Goal: Information Seeking & Learning: Find specific page/section

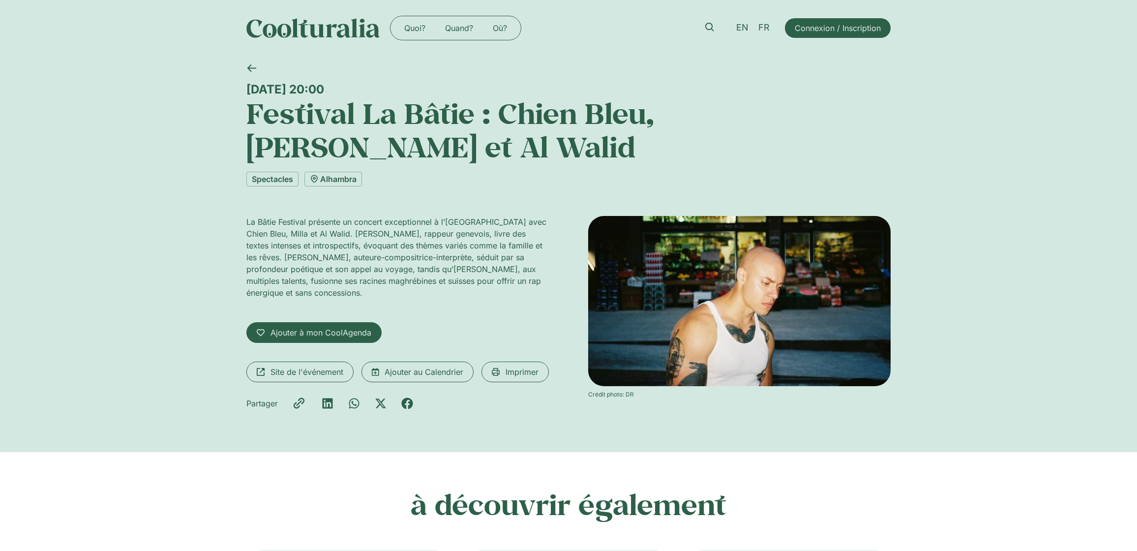
click at [623, 109] on h1 "Festival La Bâtie : Chien Bleu, Milla et Al Walid" at bounding box center [568, 129] width 644 height 67
click at [298, 312] on div "La Bâtie Festival présente un concert exceptionnel à l’Alhambra avec Chien Bleu…" at bounding box center [397, 316] width 303 height 201
click at [296, 366] on span "Site de l'événement" at bounding box center [307, 372] width 73 height 12
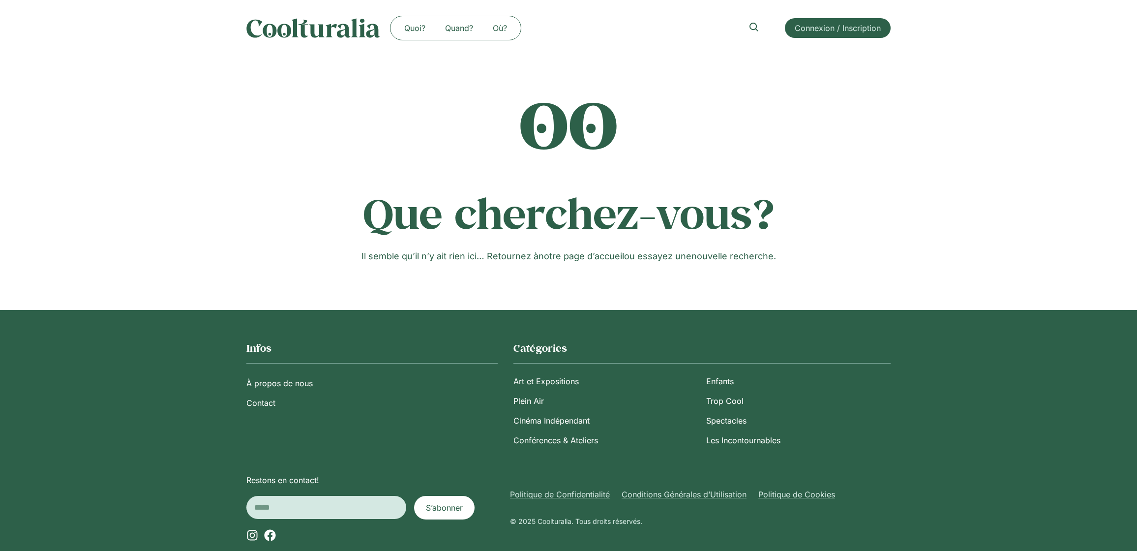
drag, startPoint x: 50, startPoint y: 48, endPoint x: 75, endPoint y: 19, distance: 38.4
click at [50, 48] on div "Quoi? Quand? Où? Quoi? Quand? Où? Connexion / Inscription" at bounding box center [568, 28] width 1137 height 56
click at [35, 26] on div "Quoi? Quand? Où? Quoi? Quand? Où? Connexion / Inscription" at bounding box center [568, 28] width 1137 height 56
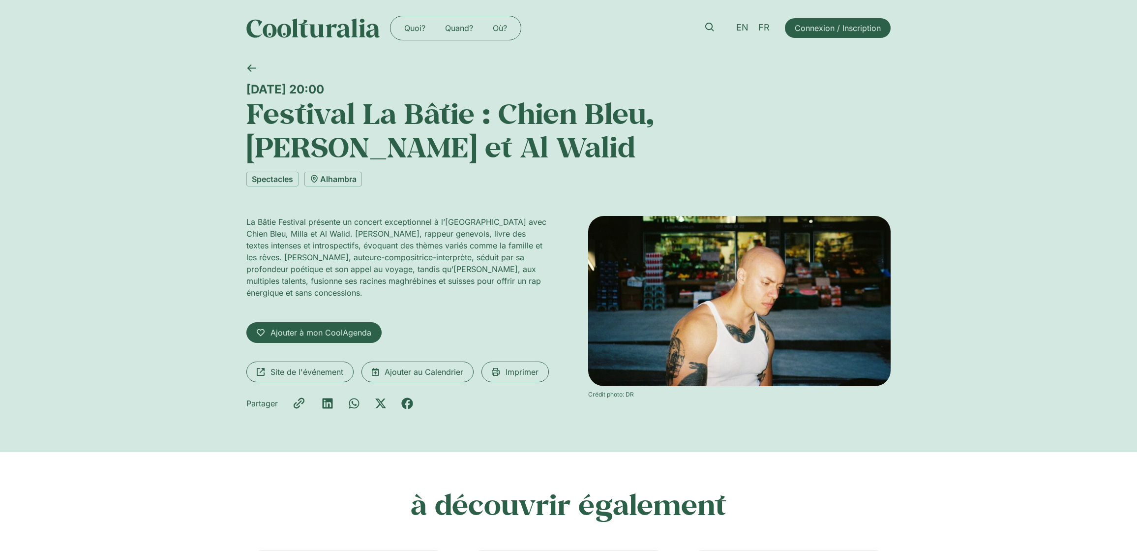
click at [739, 223] on img at bounding box center [739, 301] width 303 height 170
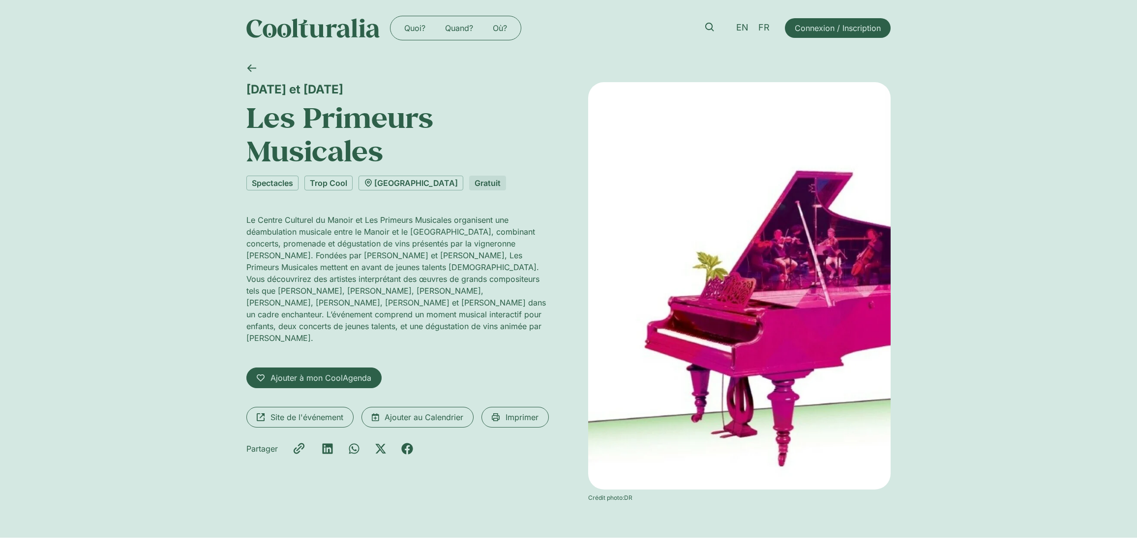
click at [378, 136] on h1 "Les Primeurs Musicales" at bounding box center [397, 133] width 303 height 67
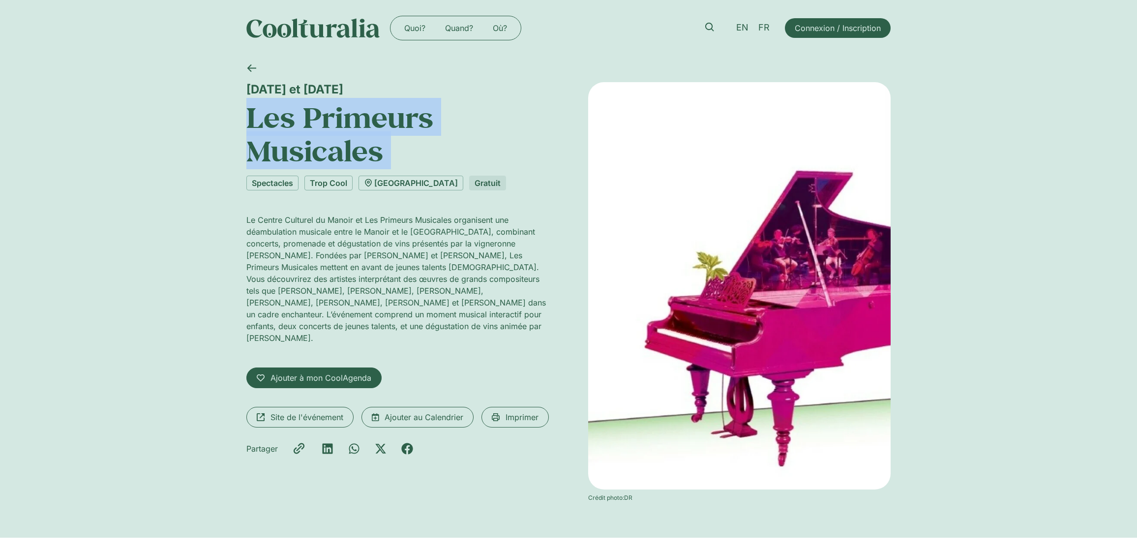
click at [379, 139] on h1 "Les Primeurs Musicales" at bounding box center [397, 133] width 303 height 67
click at [510, 147] on h1 "Les Primeurs Musicales" at bounding box center [397, 133] width 303 height 67
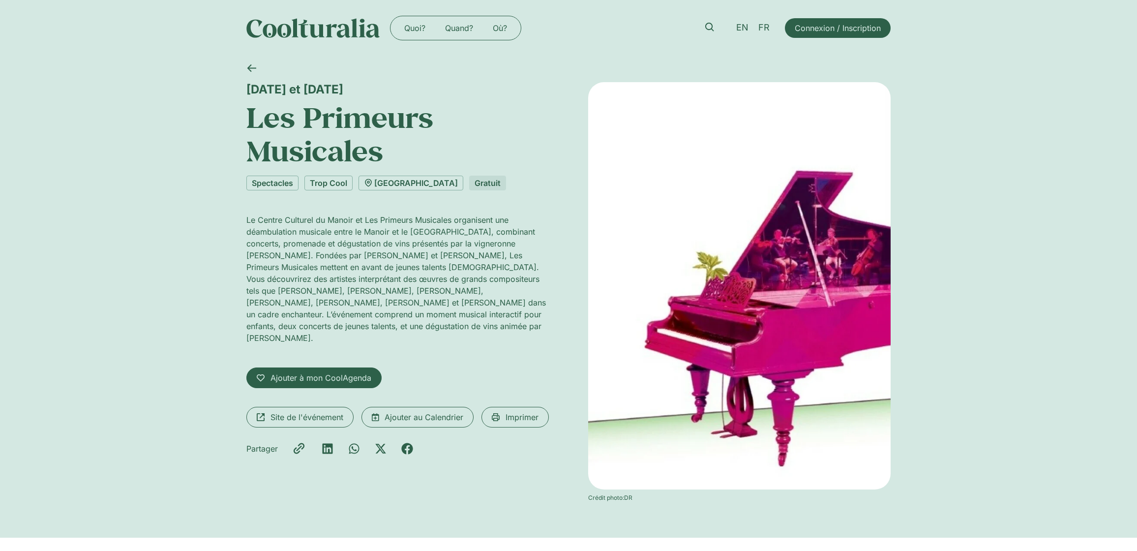
click at [350, 144] on h1 "Les Primeurs Musicales" at bounding box center [397, 133] width 303 height 67
click at [351, 143] on h1 "Les Primeurs Musicales" at bounding box center [397, 133] width 303 height 67
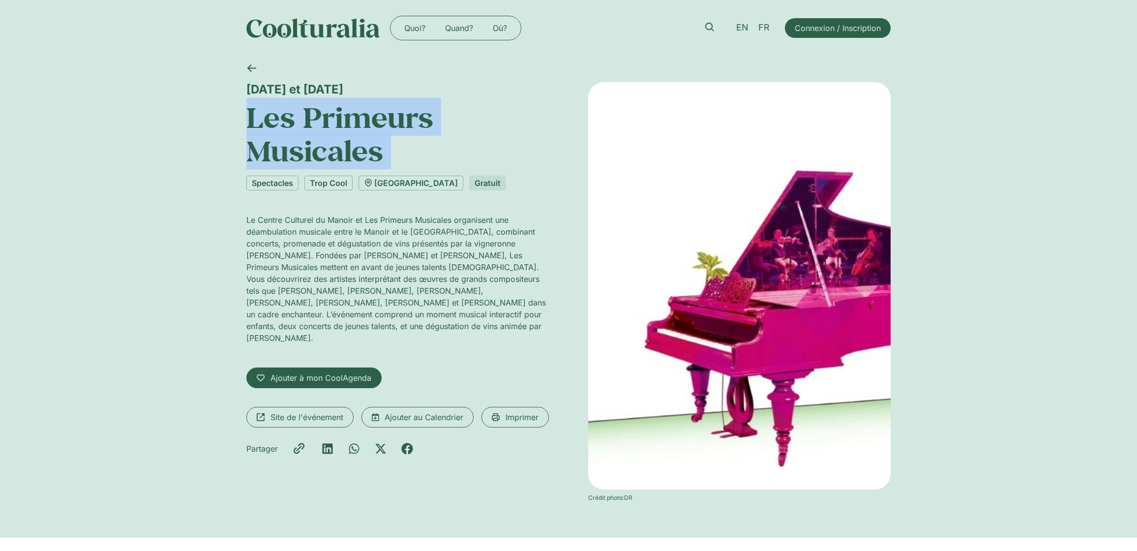
click at [351, 143] on h1 "Les Primeurs Musicales" at bounding box center [397, 133] width 303 height 67
copy div "Les Primeurs Musicales"
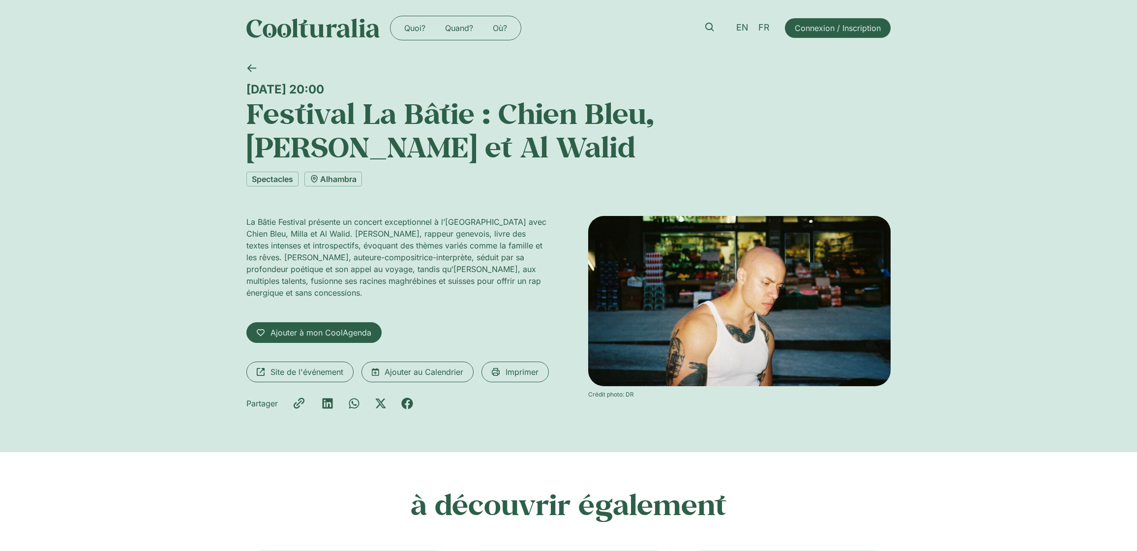
click at [382, 117] on h1 "Festival La Bâtie : Chien Bleu, Milla et Al Walid" at bounding box center [568, 129] width 644 height 67
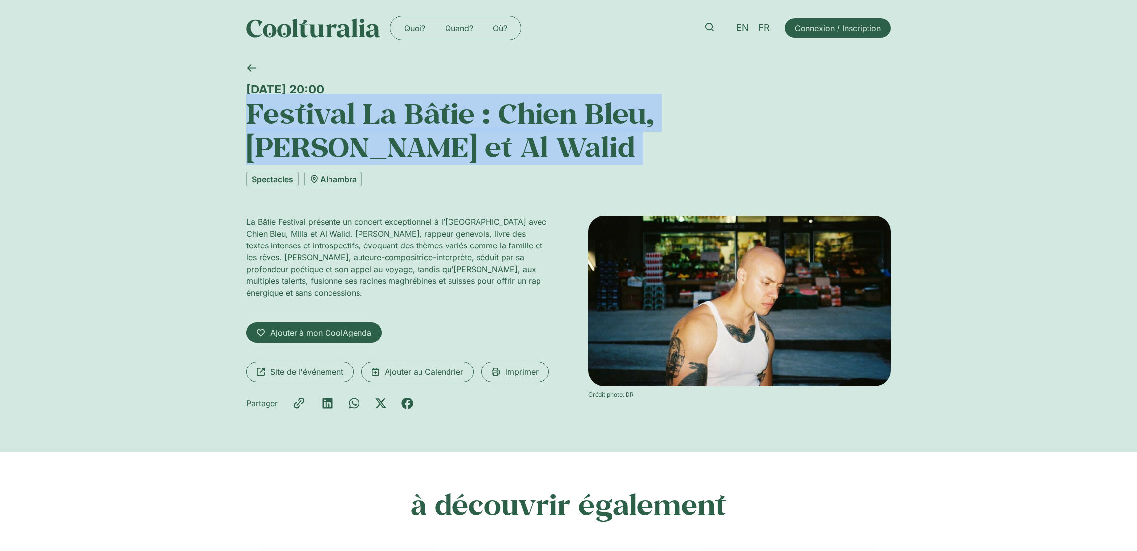
click at [382, 117] on h1 "Festival La Bâtie : Chien Bleu, Milla et Al Walid" at bounding box center [568, 129] width 644 height 67
copy div "Festival La Bâtie : Chien Bleu, [PERSON_NAME] et Al Walid"
click at [736, 333] on img at bounding box center [739, 301] width 303 height 170
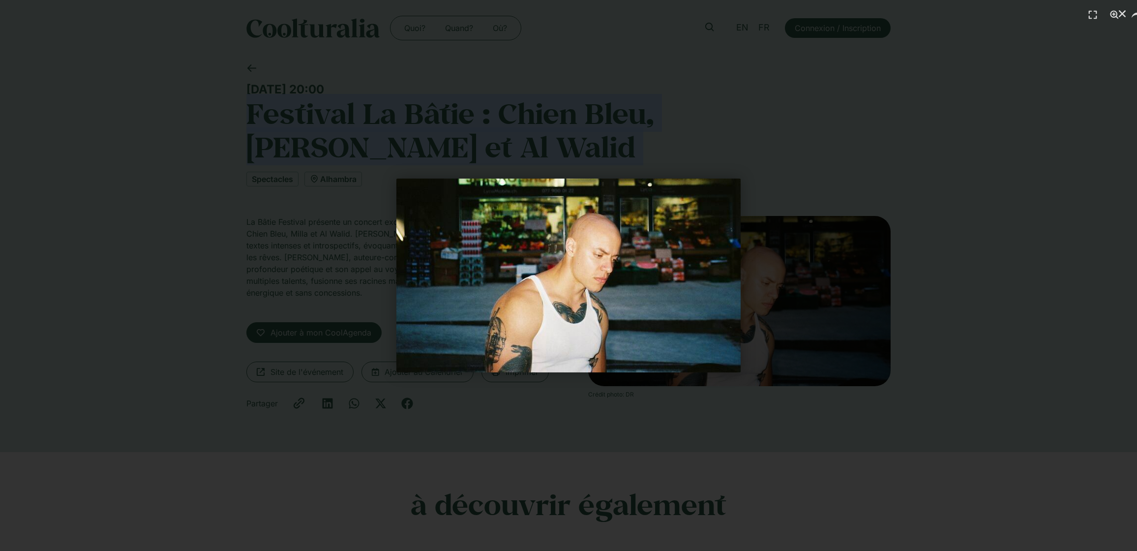
click at [956, 279] on div "1 / 1" at bounding box center [568, 275] width 1069 height 482
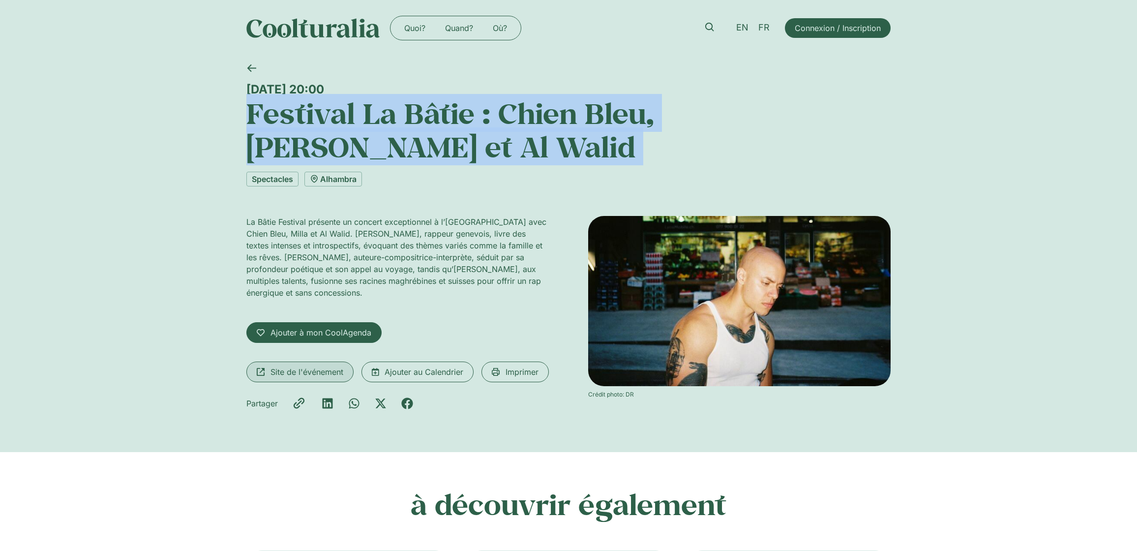
click at [307, 362] on link "Site de l'événement" at bounding box center [299, 372] width 107 height 21
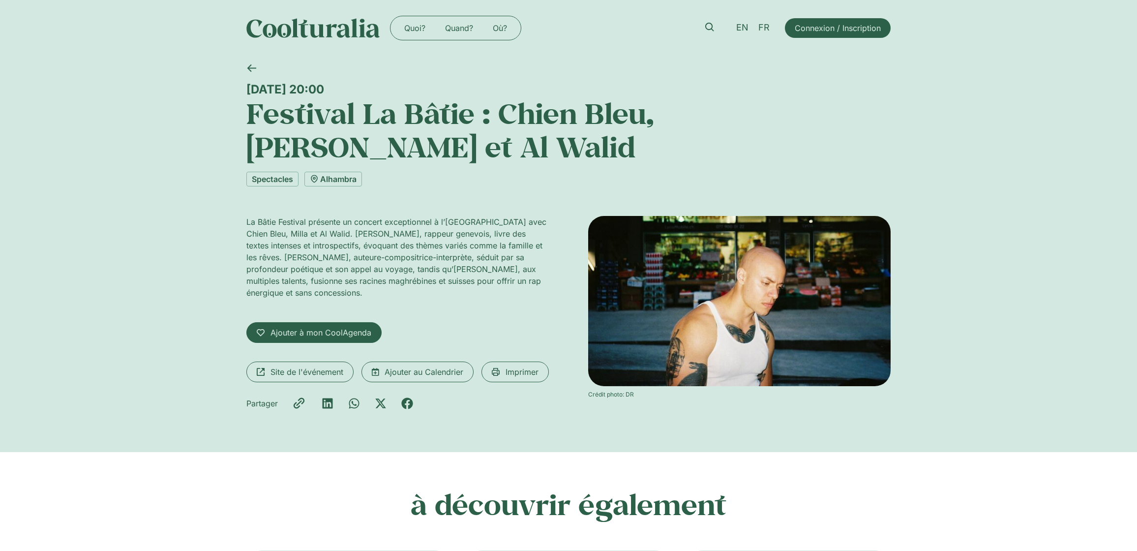
click at [320, 115] on h1 "Festival La Bâtie : Chien Bleu, [PERSON_NAME] et Al Walid" at bounding box center [568, 129] width 644 height 67
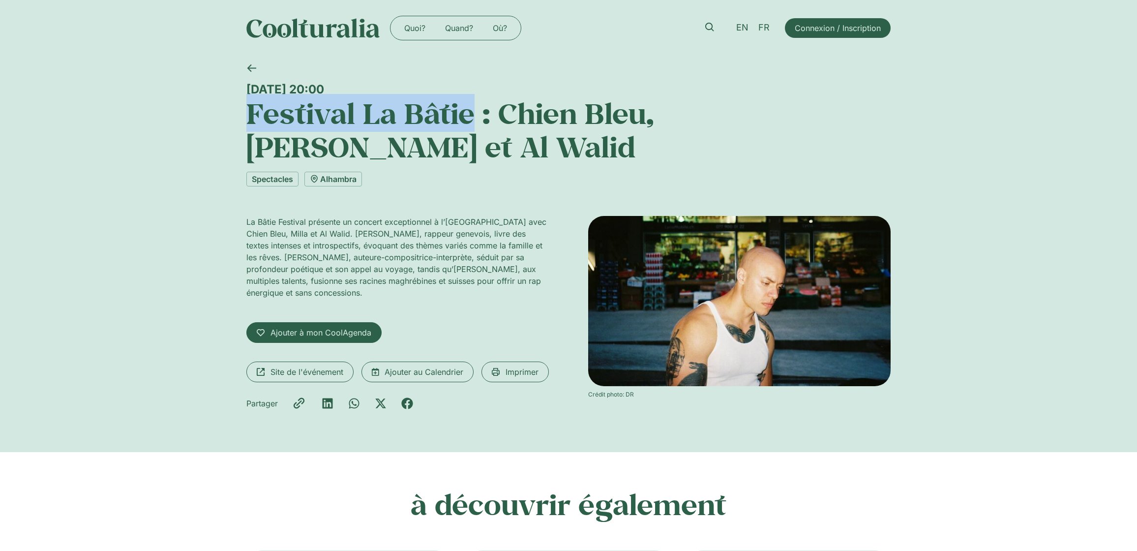
drag, startPoint x: 320, startPoint y: 115, endPoint x: 409, endPoint y: 120, distance: 89.6
click at [409, 120] on h1 "Festival La Bâtie : Chien Bleu, [PERSON_NAME] et Al Walid" at bounding box center [568, 129] width 644 height 67
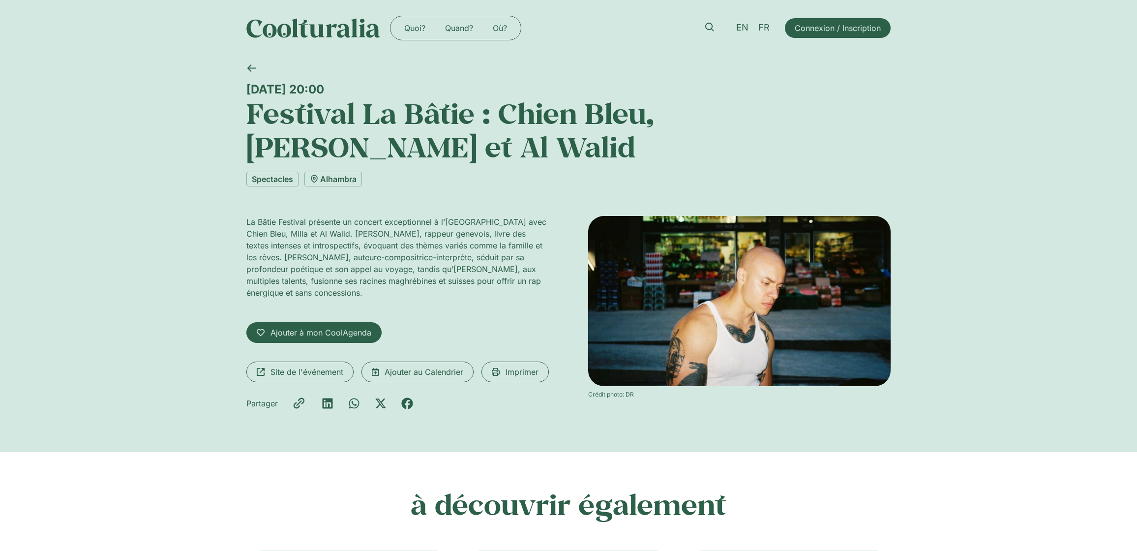
click at [257, 216] on p "La Bâtie Festival présente un concert exceptionnel à l’[GEOGRAPHIC_DATA] avec C…" at bounding box center [397, 257] width 303 height 83
click at [293, 216] on p "La Bâtie Festival présente un concert exceptionnel à l’[GEOGRAPHIC_DATA] avec C…" at bounding box center [397, 257] width 303 height 83
drag, startPoint x: 293, startPoint y: 187, endPoint x: 234, endPoint y: 186, distance: 58.6
click at [234, 186] on div "[DATE] 20:00 Festival La Bâtie : Chien Bleu, [PERSON_NAME] et Al Walid Spectacl…" at bounding box center [568, 254] width 1137 height 396
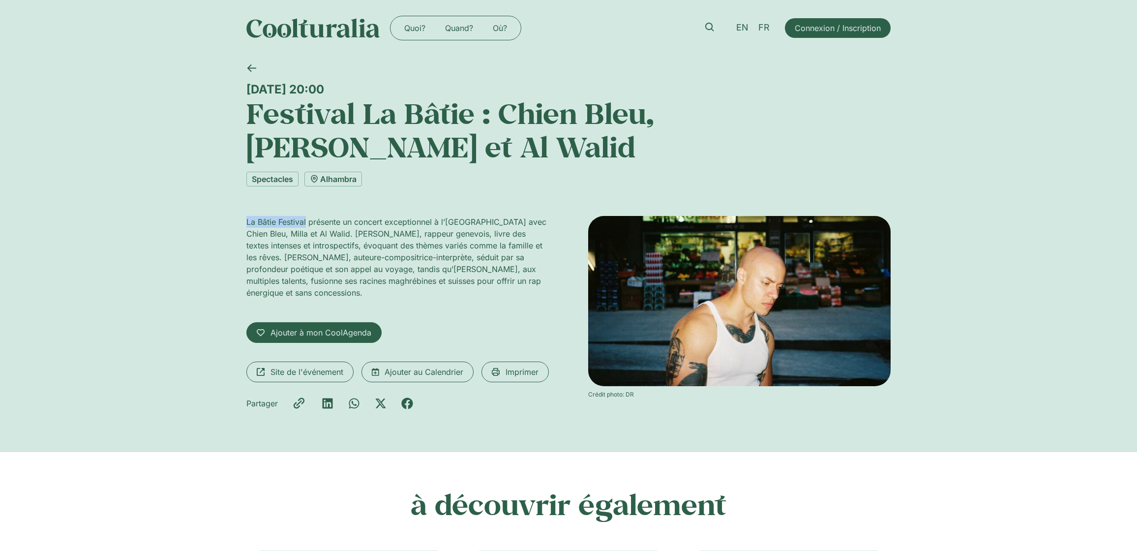
copy p "La Bâtie Festival"
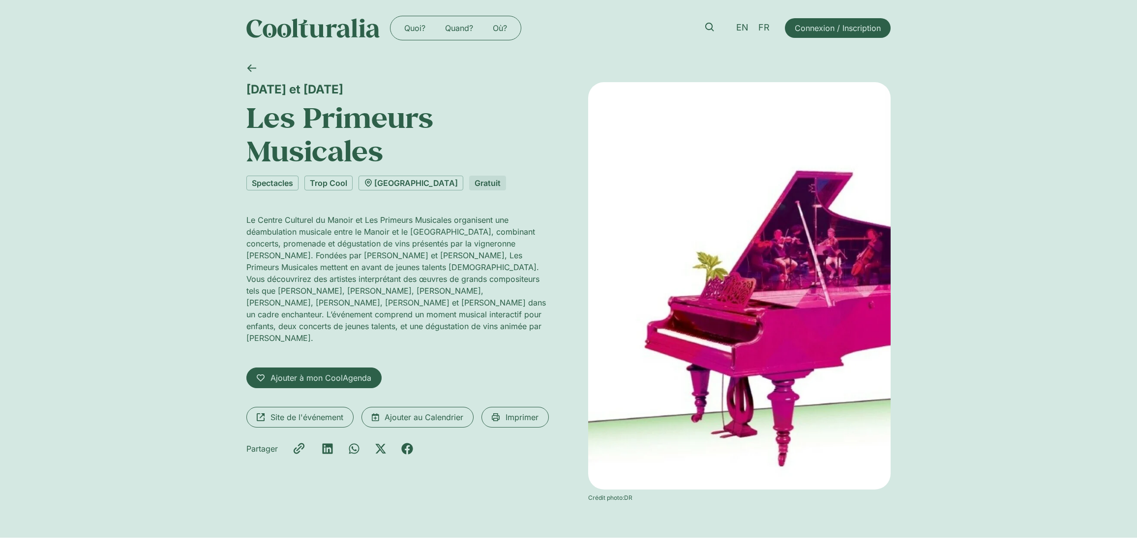
click at [308, 218] on p "Le Centre Culturel du Manoir et Les Primeurs Musicales organisent une déambulat…" at bounding box center [397, 279] width 303 height 130
drag, startPoint x: 308, startPoint y: 218, endPoint x: 412, endPoint y: 222, distance: 103.9
click at [412, 222] on p "Le Centre Culturel du Manoir et Les Primeurs Musicales organisent une déambulat…" at bounding box center [397, 279] width 303 height 130
drag, startPoint x: 412, startPoint y: 222, endPoint x: 336, endPoint y: 219, distance: 75.8
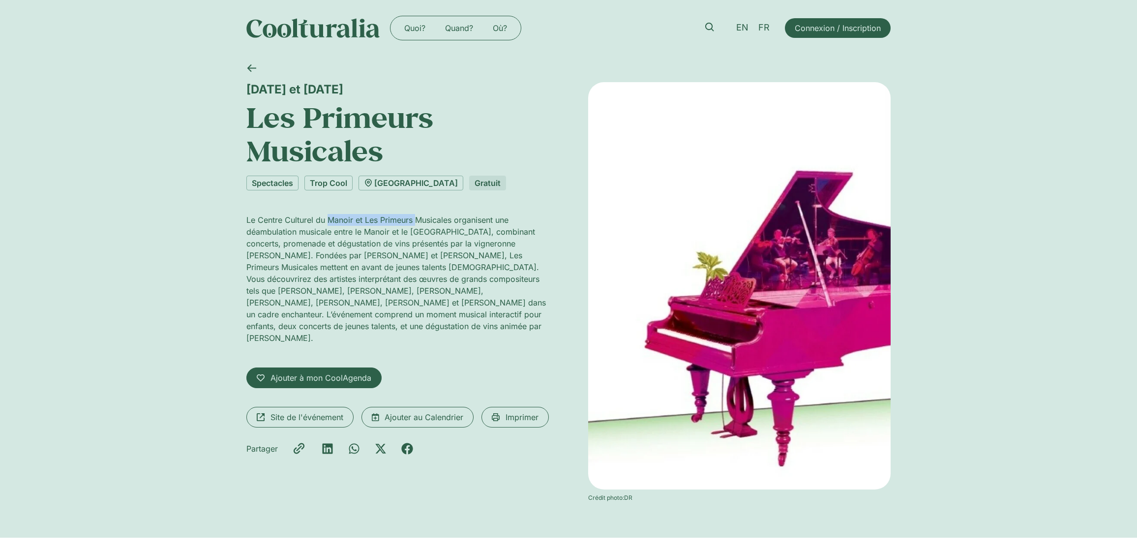
click at [336, 219] on p "Le Centre Culturel du Manoir et Les Primeurs Musicales organisent une déambulat…" at bounding box center [397, 279] width 303 height 130
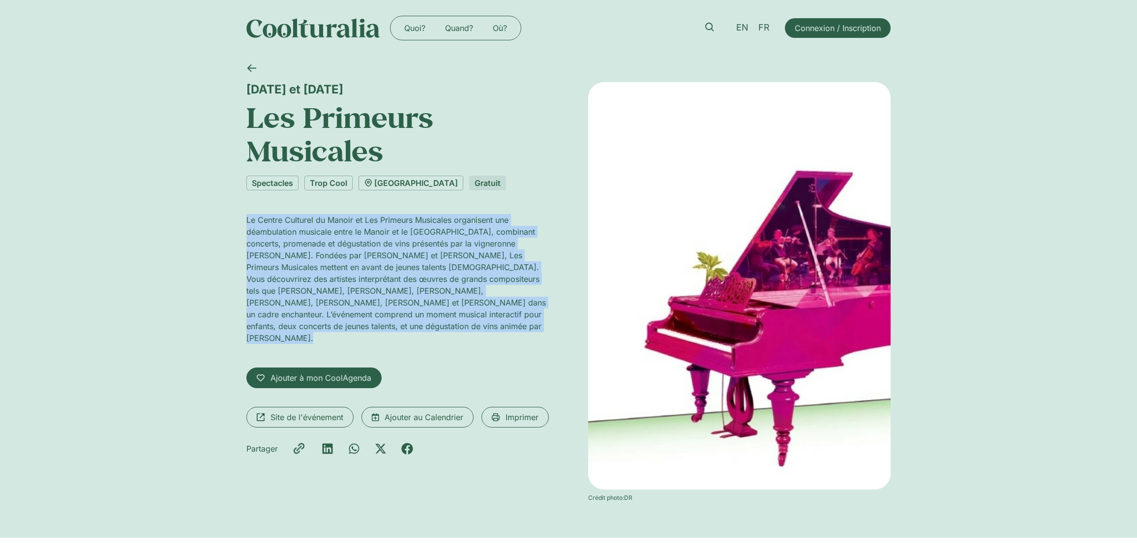
click at [336, 219] on p "Le Centre Culturel du Manoir et Les Primeurs Musicales organisent une déambulat…" at bounding box center [397, 279] width 303 height 130
click at [348, 222] on p "Le Centre Culturel du Manoir et Les Primeurs Musicales organisent une déambulat…" at bounding box center [397, 279] width 303 height 130
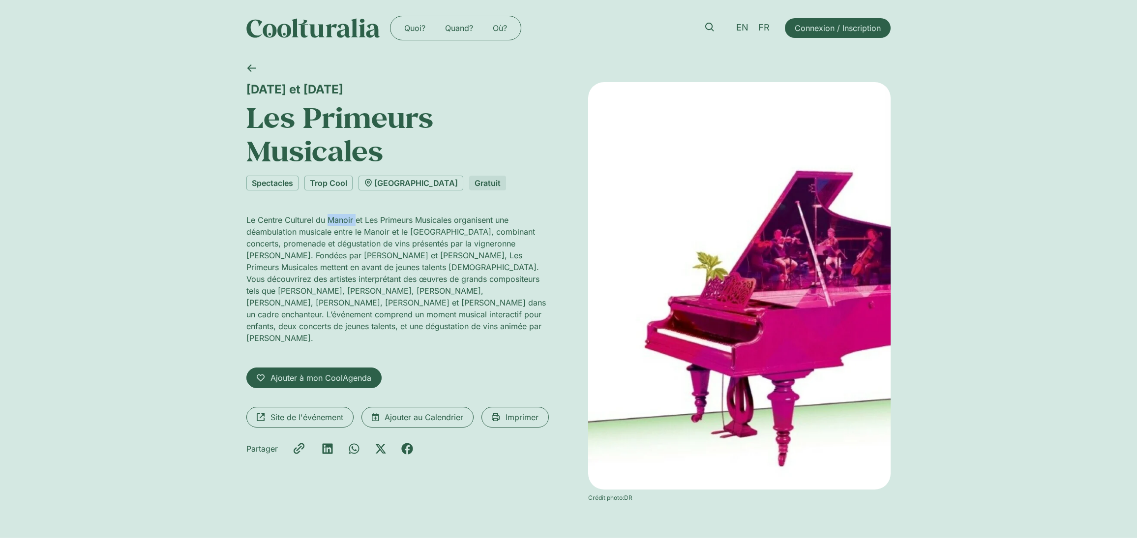
click at [348, 222] on p "Le Centre Culturel du Manoir et Les Primeurs Musicales organisent une déambulat…" at bounding box center [397, 279] width 303 height 130
click at [387, 233] on p "Le Centre Culturel du Manoir et Les Primeurs Musicales organisent une déambulat…" at bounding box center [397, 279] width 303 height 130
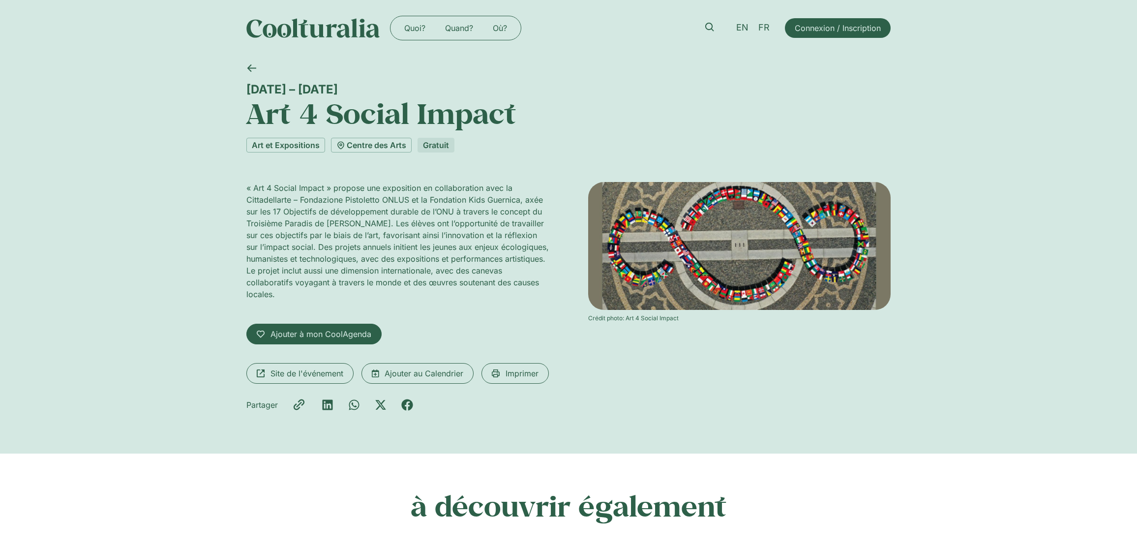
drag, startPoint x: 6, startPoint y: 52, endPoint x: 30, endPoint y: 46, distance: 23.9
click at [6, 52] on div "Quoi? Quand? Où? Quoi? Quand? Où? EN FR Connexion / Inscription" at bounding box center [568, 28] width 1137 height 56
click at [356, 33] on img at bounding box center [313, 28] width 134 height 20
click at [344, 33] on img at bounding box center [313, 28] width 134 height 20
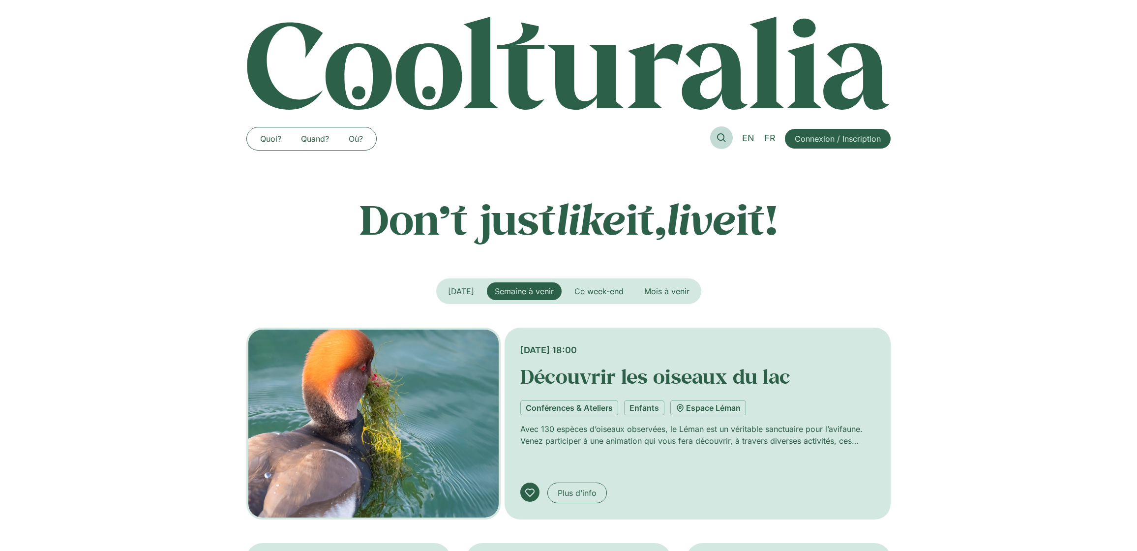
click at [712, 142] on link at bounding box center [721, 137] width 23 height 23
click at [719, 137] on icon at bounding box center [721, 137] width 9 height 9
click at [719, 133] on icon at bounding box center [721, 137] width 9 height 9
click at [715, 138] on link at bounding box center [721, 137] width 23 height 23
click at [275, 142] on link "Quoi?" at bounding box center [270, 139] width 41 height 16
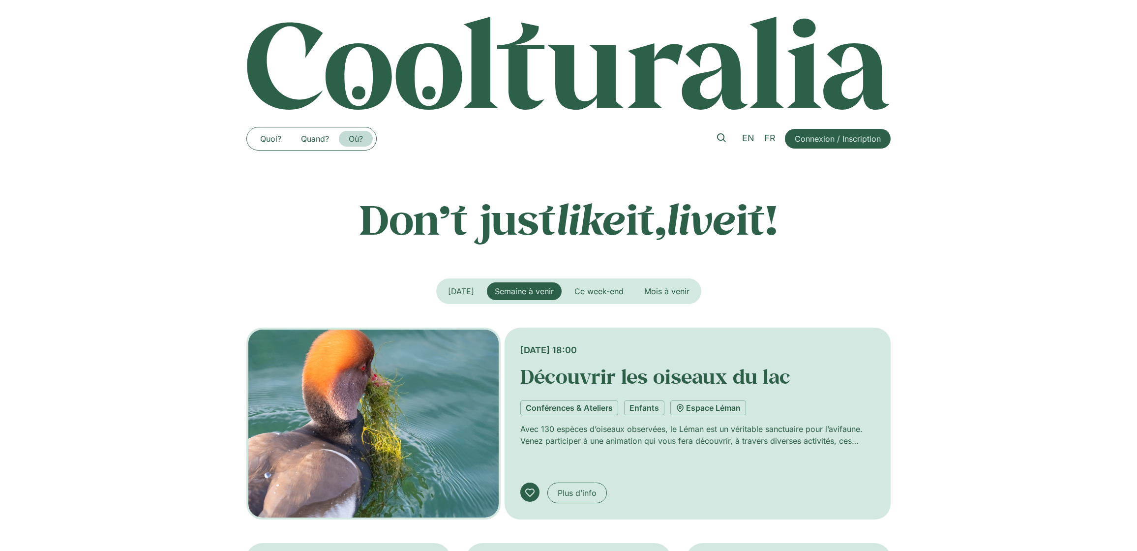
click at [361, 138] on link "Où?" at bounding box center [356, 139] width 34 height 16
click at [595, 289] on span "Ce week-end" at bounding box center [599, 291] width 49 height 10
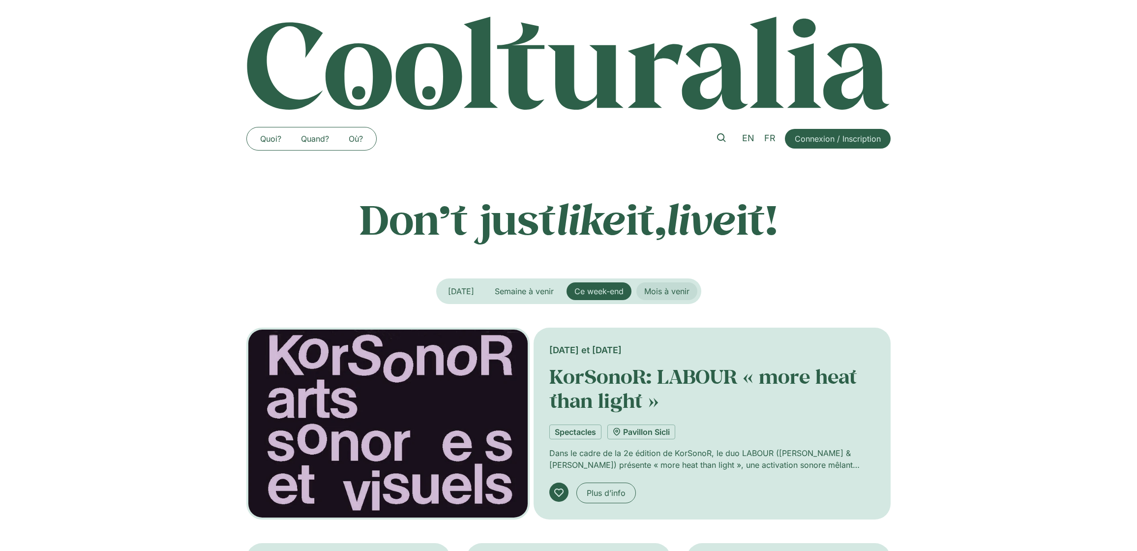
click at [679, 294] on span "Mois à venir" at bounding box center [666, 291] width 45 height 10
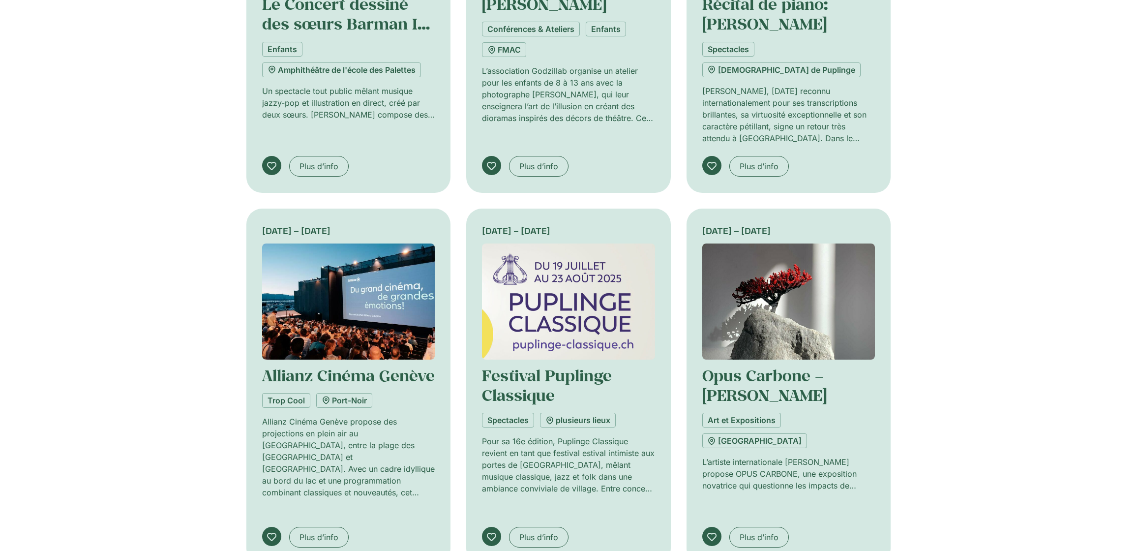
scroll to position [836, 0]
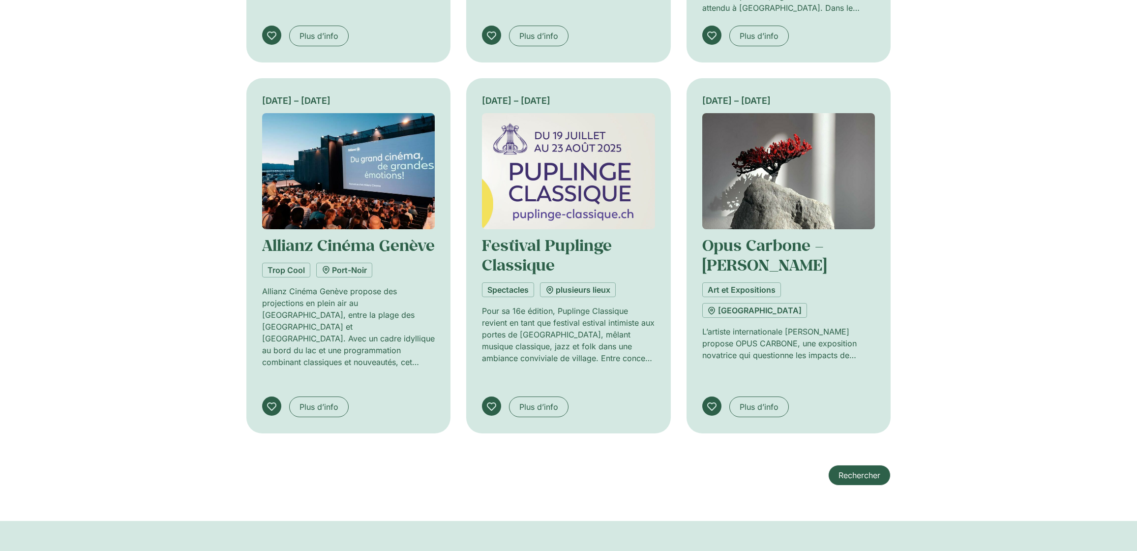
click at [841, 469] on span "Rechercher" at bounding box center [860, 475] width 42 height 12
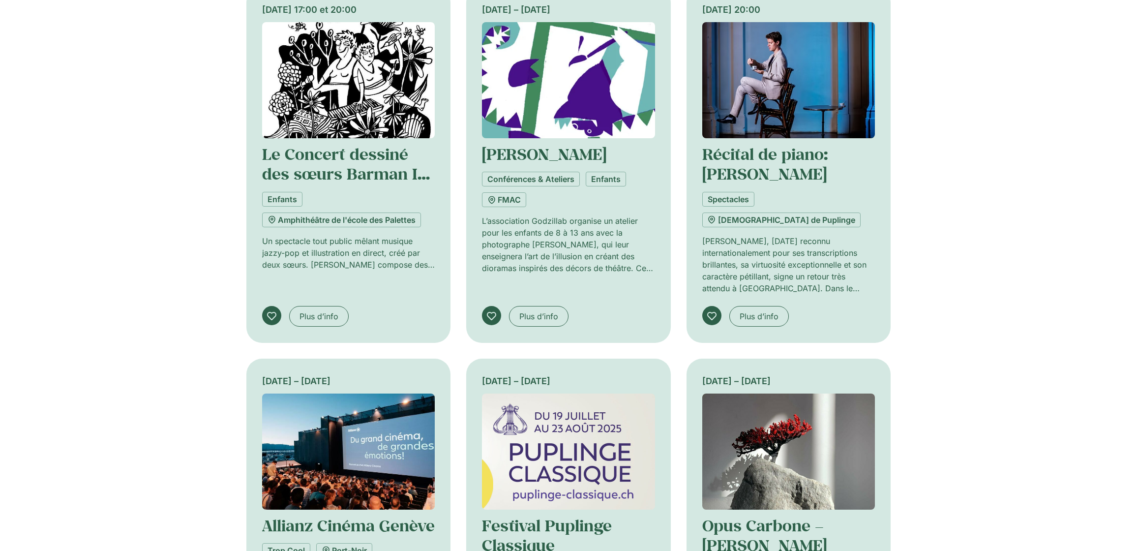
scroll to position [0, 0]
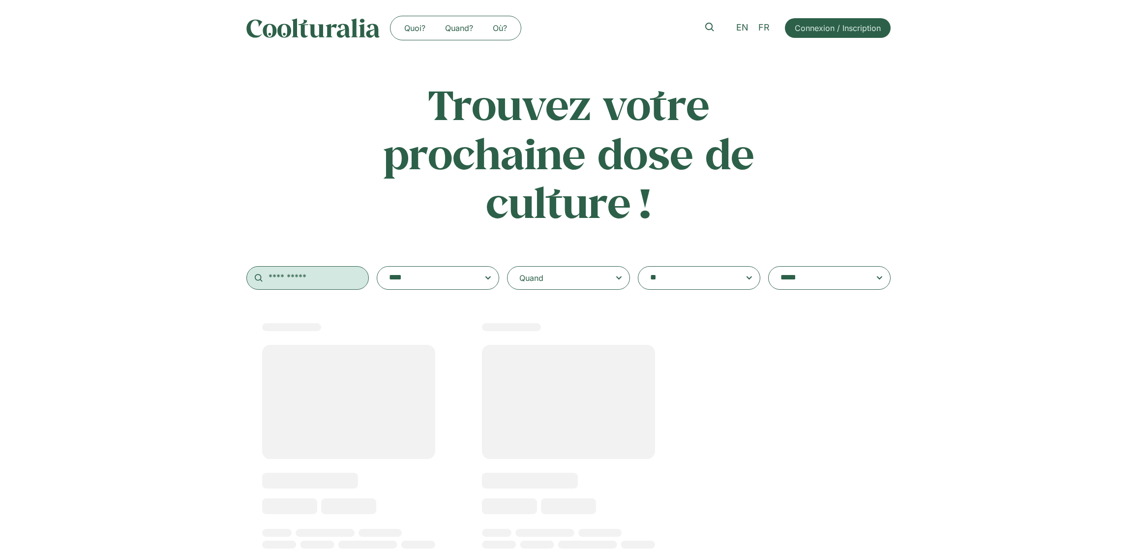
click at [319, 278] on input "text" at bounding box center [307, 278] width 123 height 24
paste input "**********"
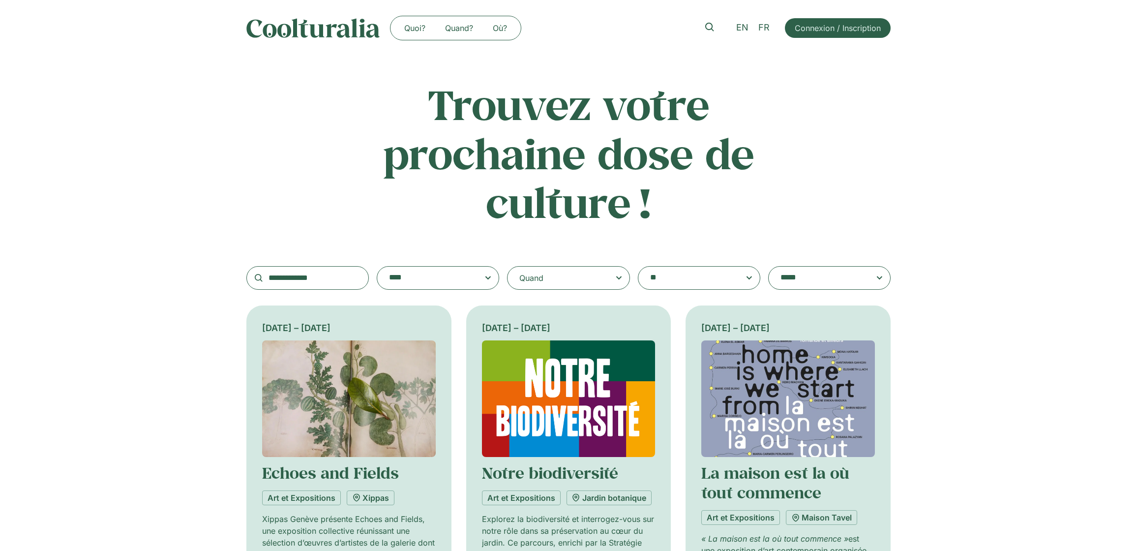
click at [337, 215] on div "**********" at bounding box center [568, 185] width 644 height 210
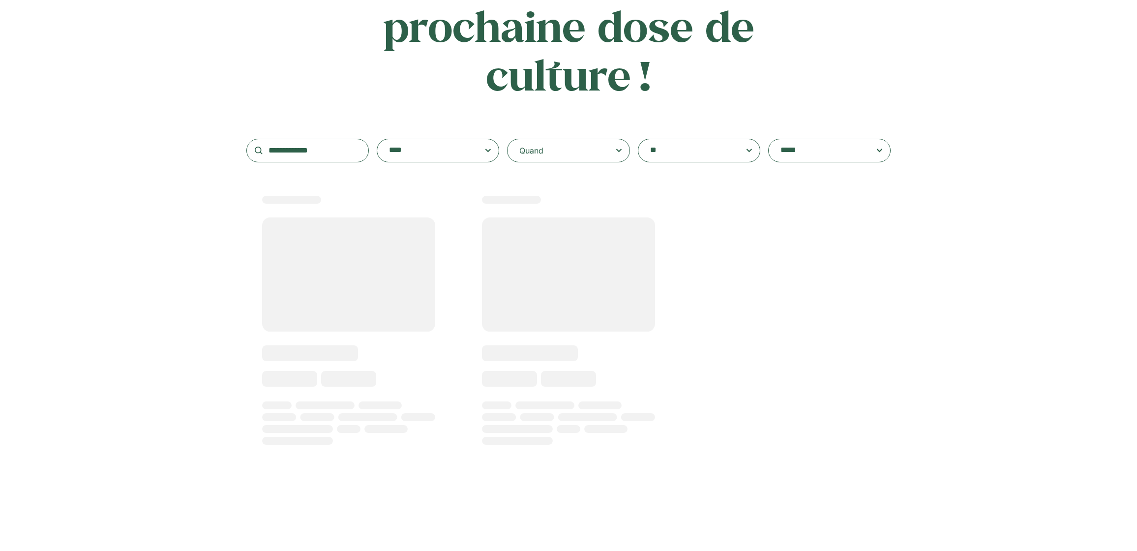
scroll to position [148, 0]
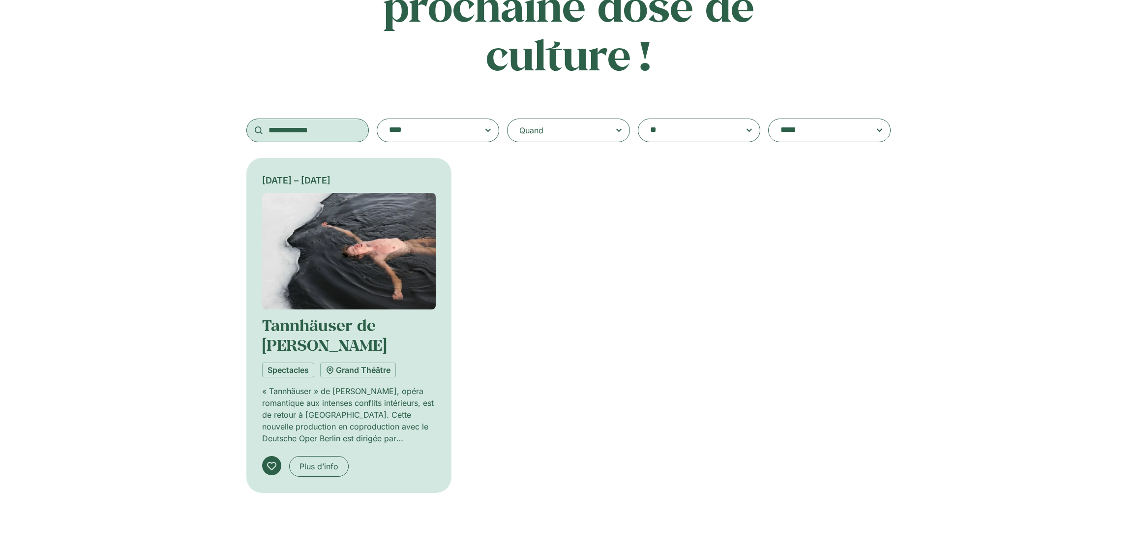
click at [329, 134] on input "**********" at bounding box center [307, 131] width 123 height 24
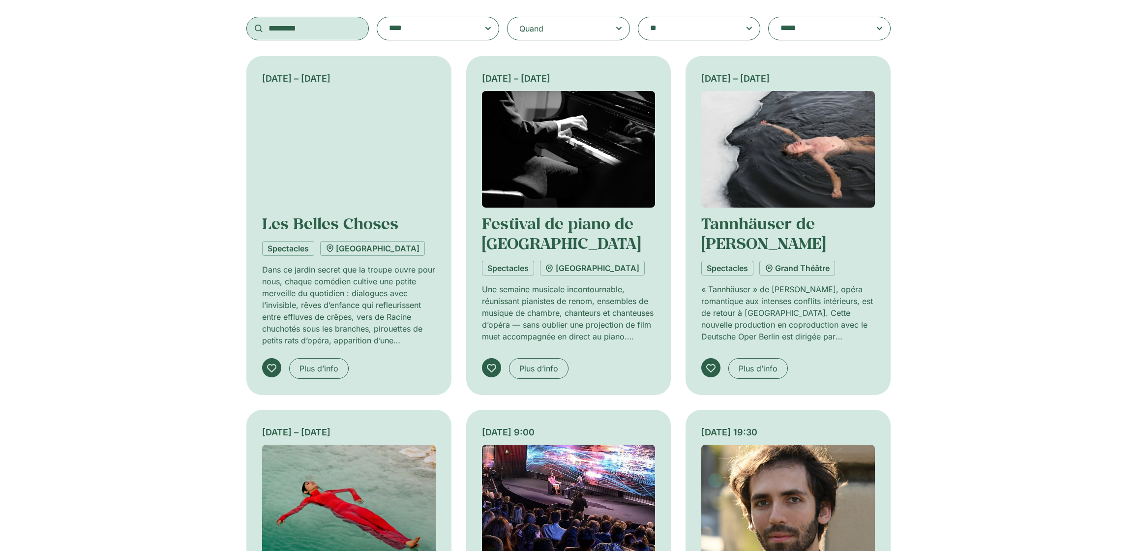
scroll to position [98, 0]
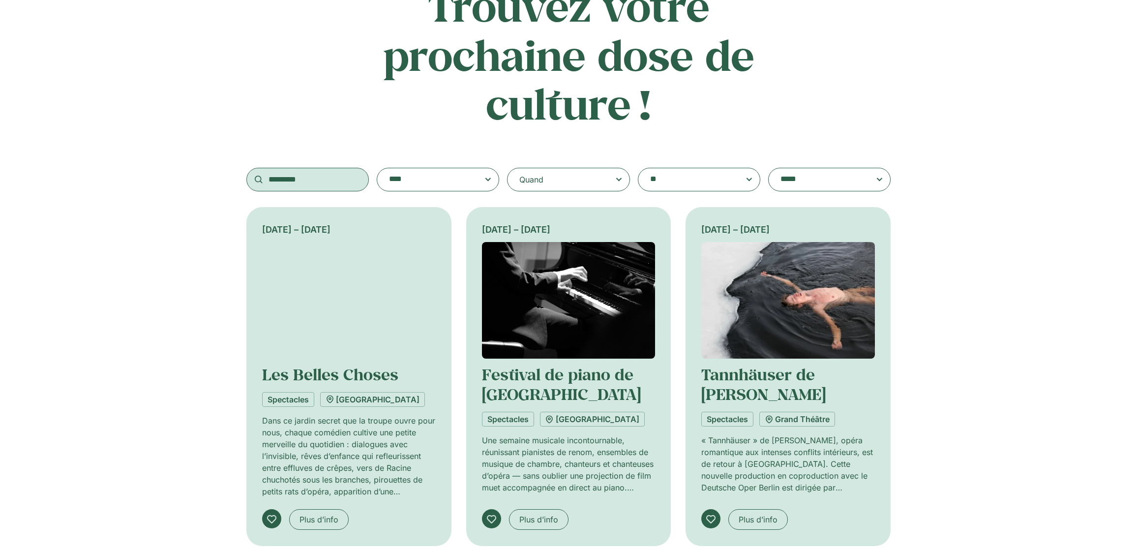
type input "********"
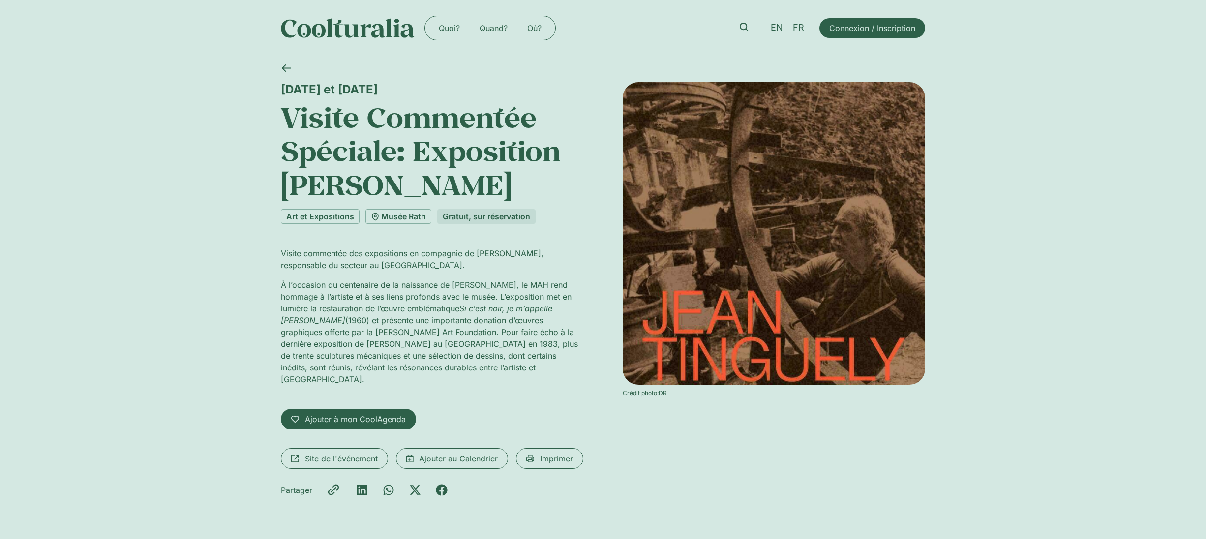
click at [267, 237] on div "[DATE] et [DATE] Visite Commentée Spéciale: Exposition [PERSON_NAME] Art et Exp…" at bounding box center [603, 297] width 1206 height 483
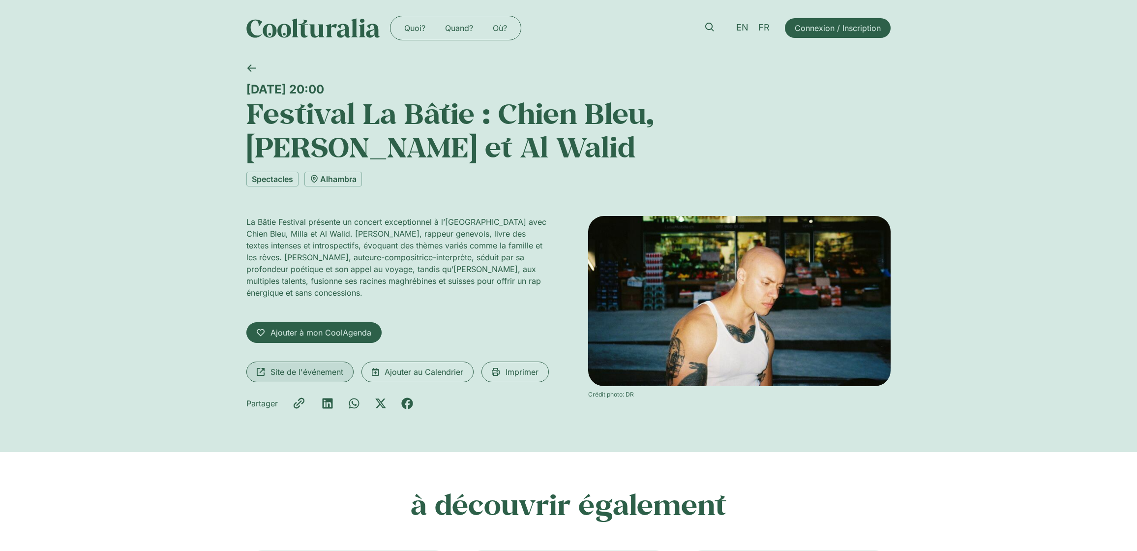
click at [298, 362] on link "Site de l'événement" at bounding box center [299, 372] width 107 height 21
